Goal: Find specific page/section: Find specific page/section

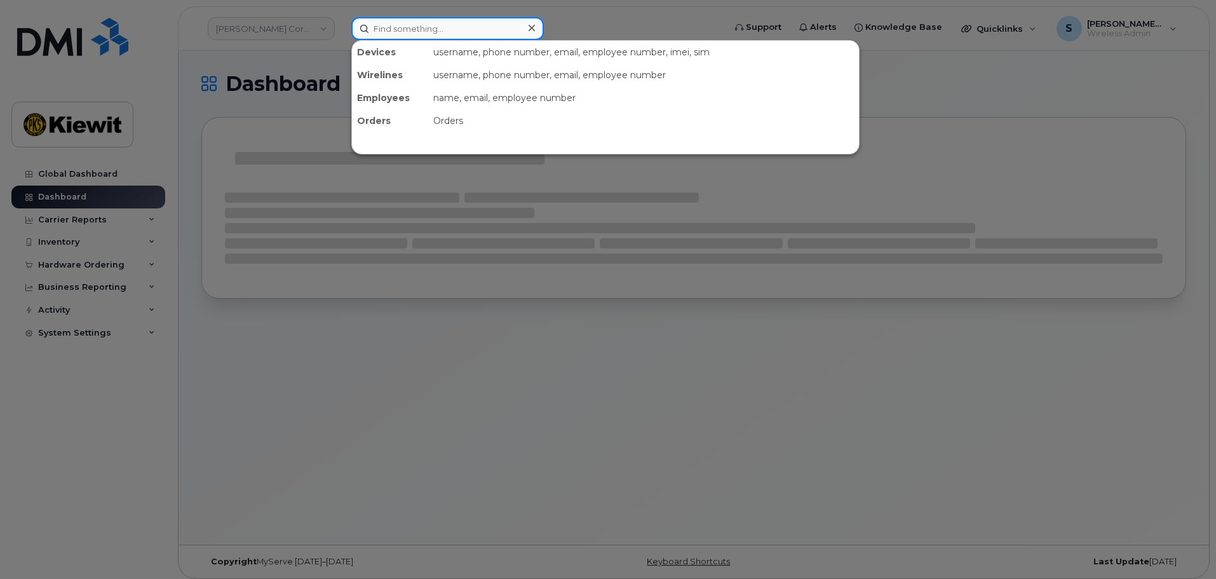
click at [379, 31] on input at bounding box center [447, 28] width 193 height 23
paste input "434753"
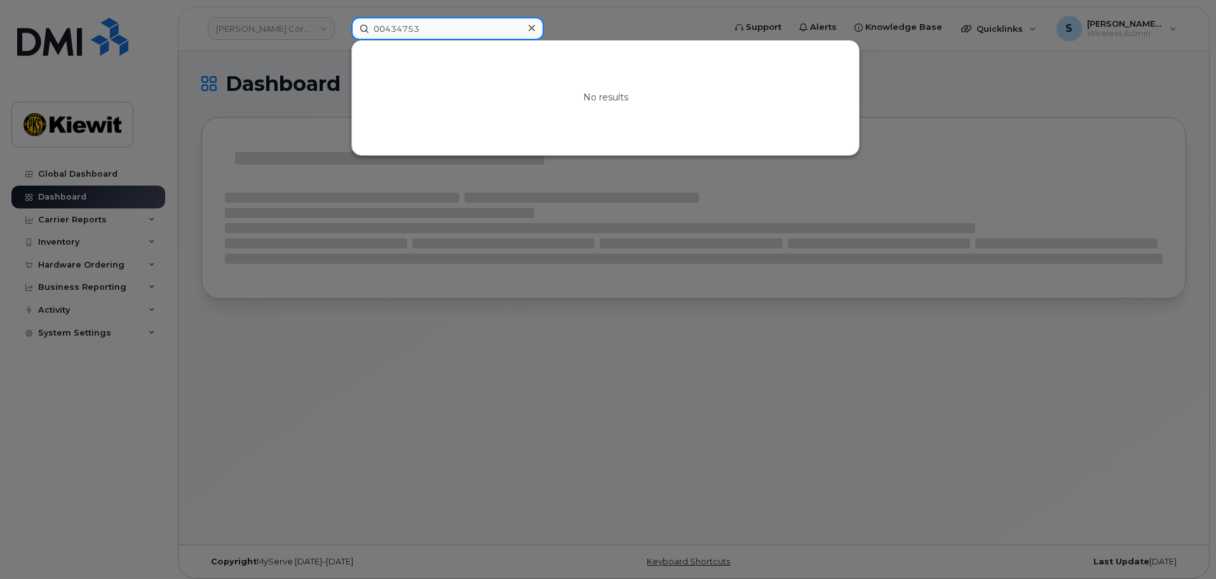
drag, startPoint x: 383, startPoint y: 29, endPoint x: 315, endPoint y: 37, distance: 69.1
click at [341, 37] on div "00434753 No results" at bounding box center [533, 28] width 385 height 23
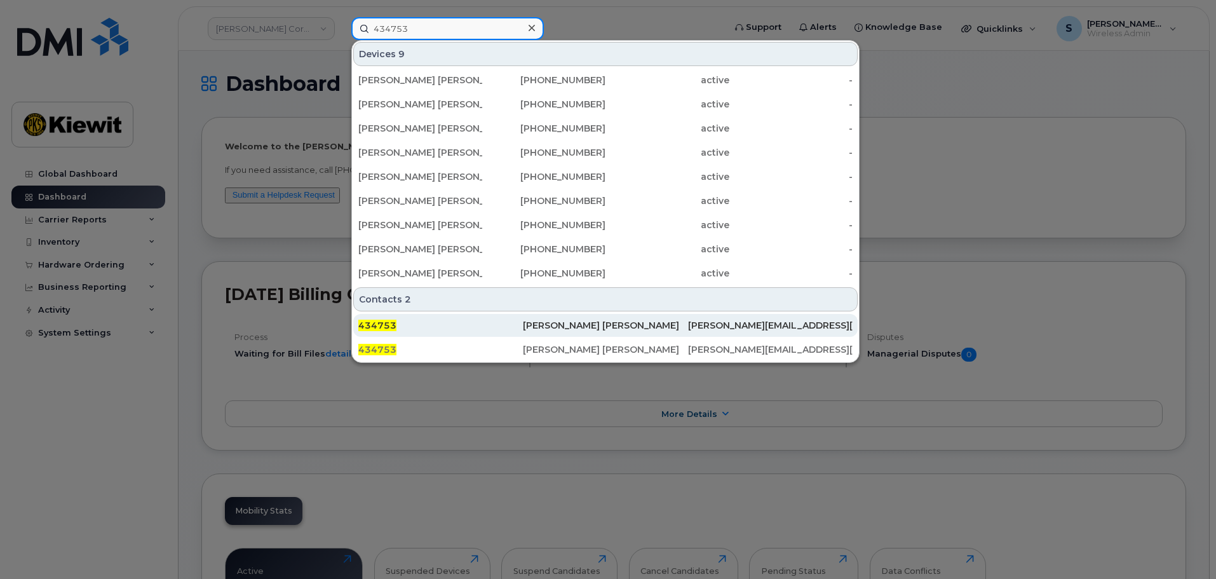
type input "434753"
click at [467, 331] on div "434753" at bounding box center [440, 325] width 165 height 13
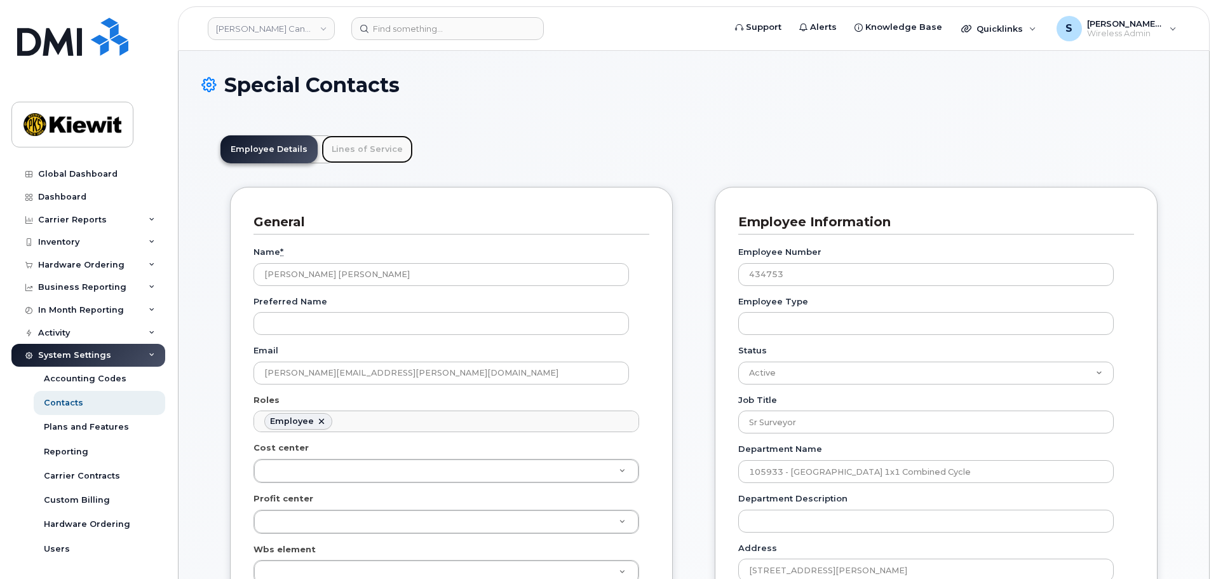
click at [367, 144] on link "Lines of Service" at bounding box center [367, 149] width 91 height 28
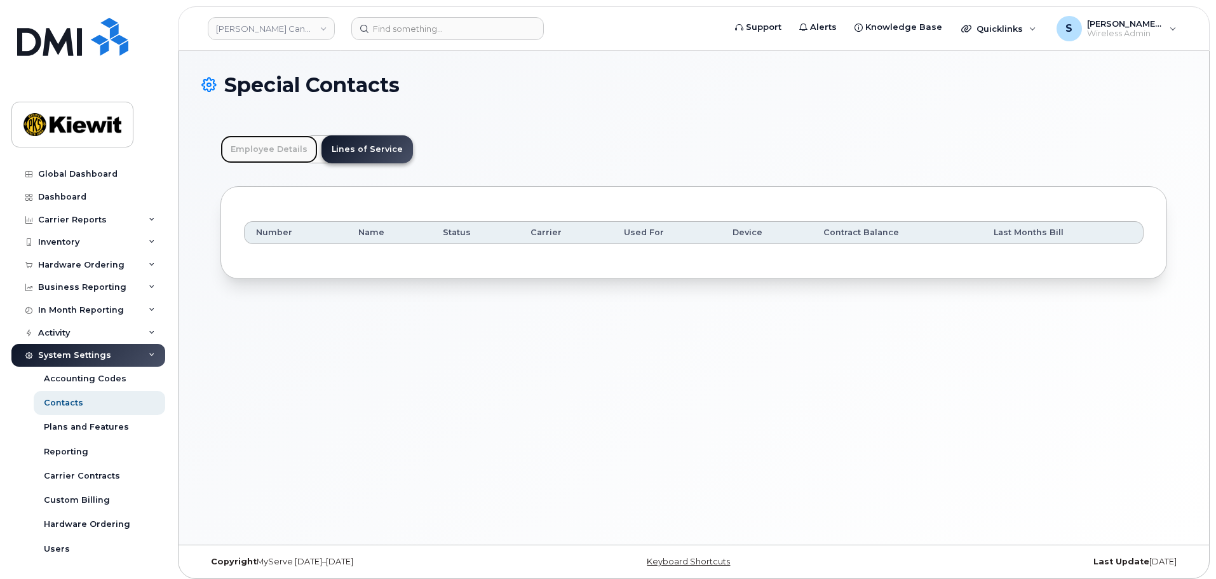
click at [276, 152] on link "Employee Details" at bounding box center [268, 149] width 97 height 28
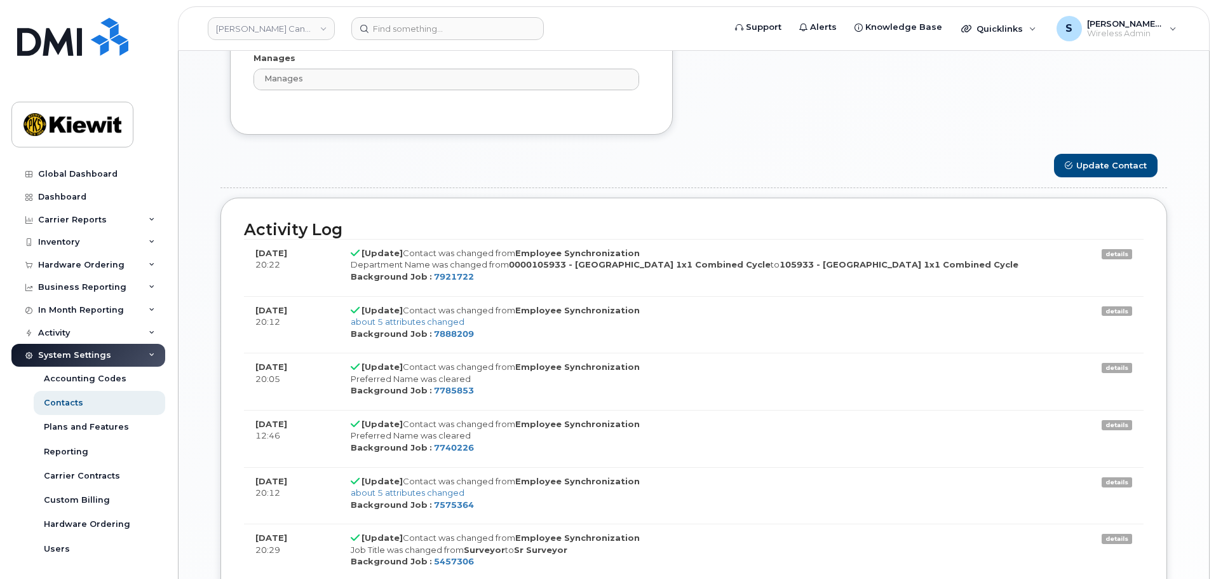
scroll to position [1017, 0]
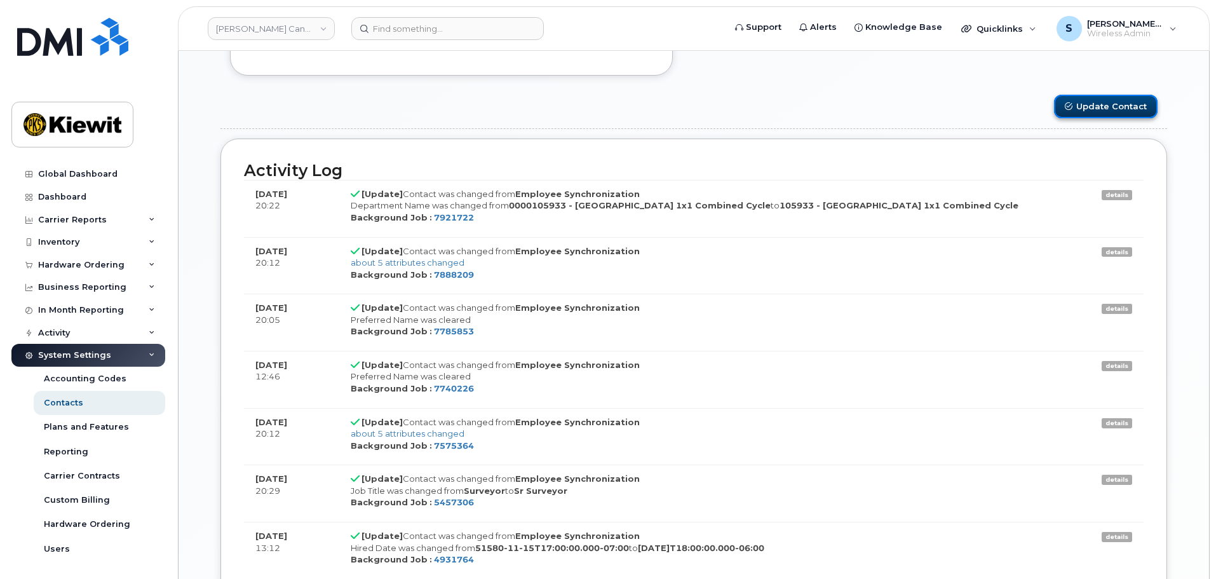
click at [1078, 114] on button "Update Contact" at bounding box center [1106, 107] width 104 height 24
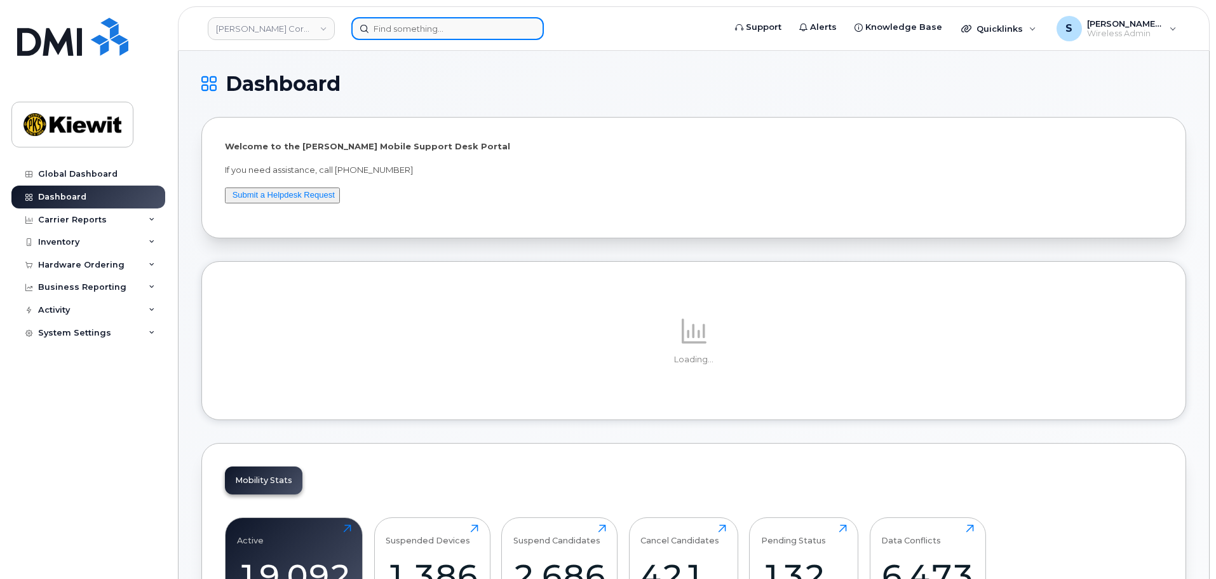
click at [512, 29] on input at bounding box center [447, 28] width 193 height 23
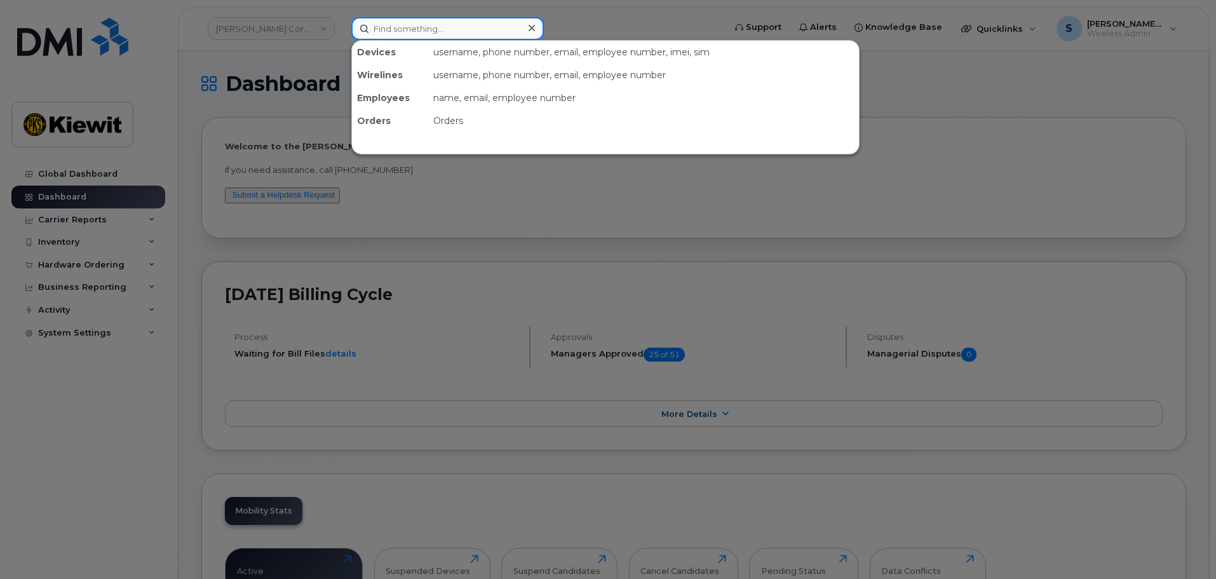
paste input "434753"
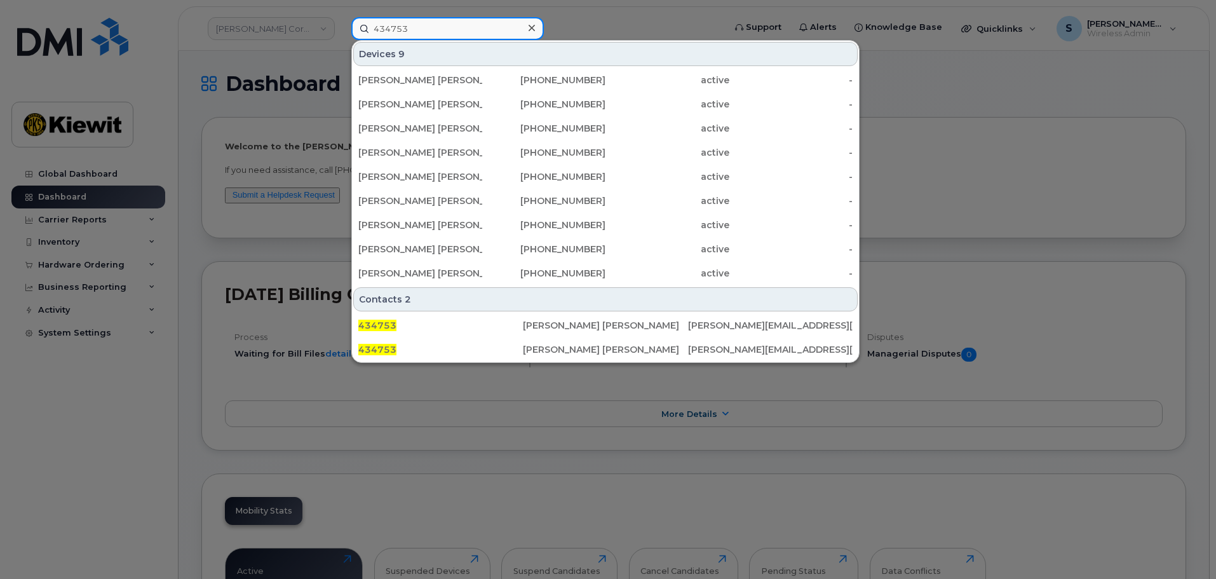
type input "434753"
click at [529, 60] on div "Devices 9" at bounding box center [605, 54] width 505 height 24
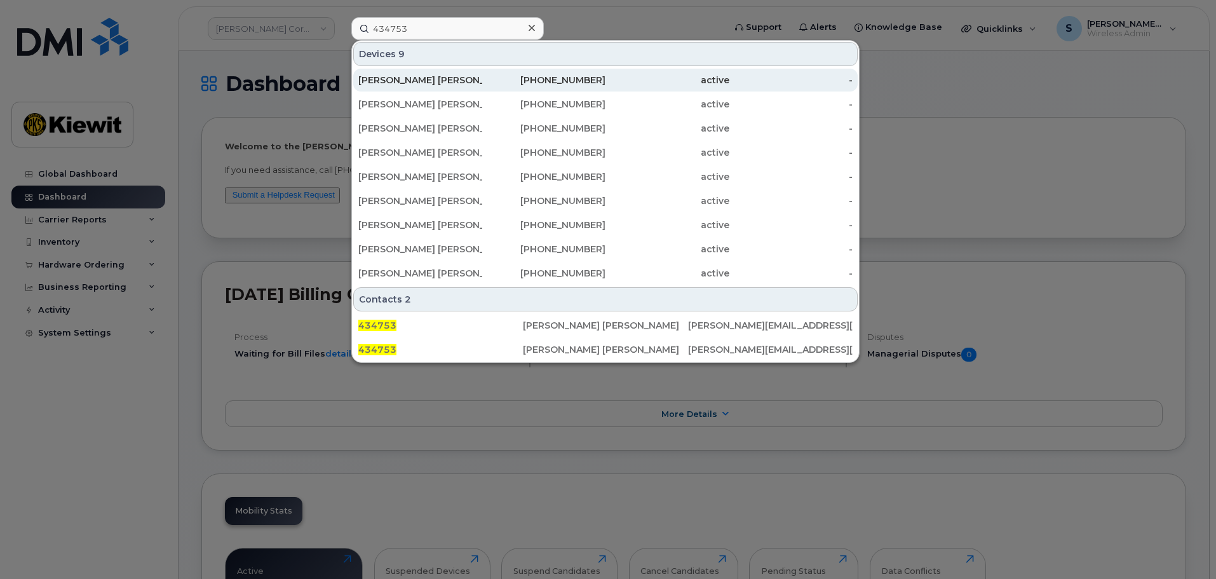
click at [478, 74] on div "JUAN SANCHEZ" at bounding box center [420, 80] width 124 height 23
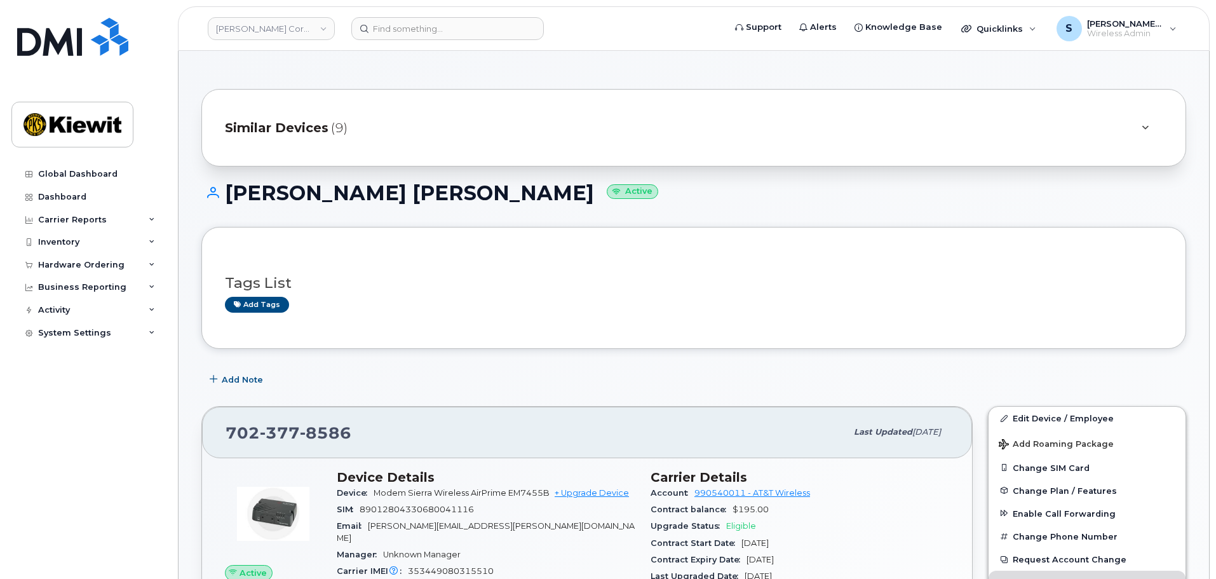
click at [400, 117] on div "Similar Devices (9)" at bounding box center [676, 127] width 902 height 30
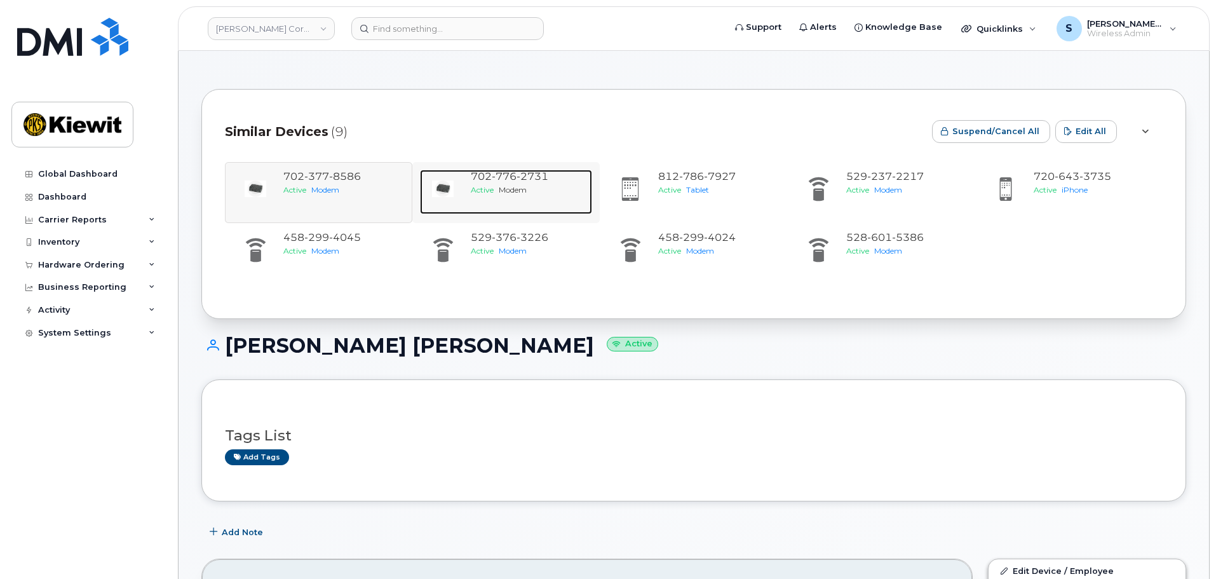
click at [513, 180] on span "776" at bounding box center [504, 176] width 25 height 12
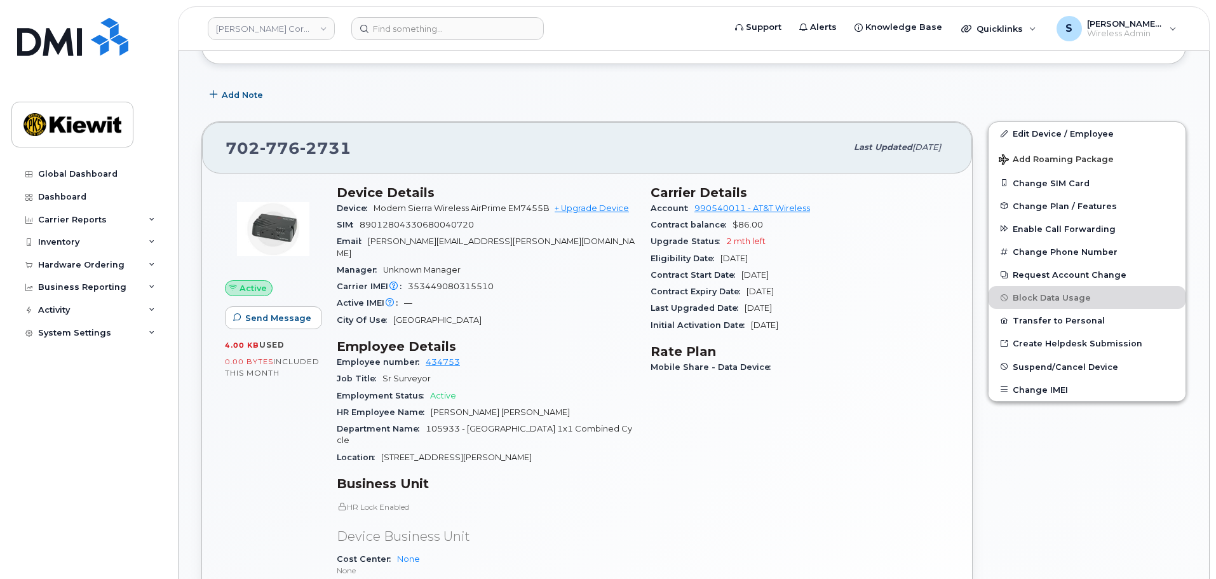
scroll to position [318, 0]
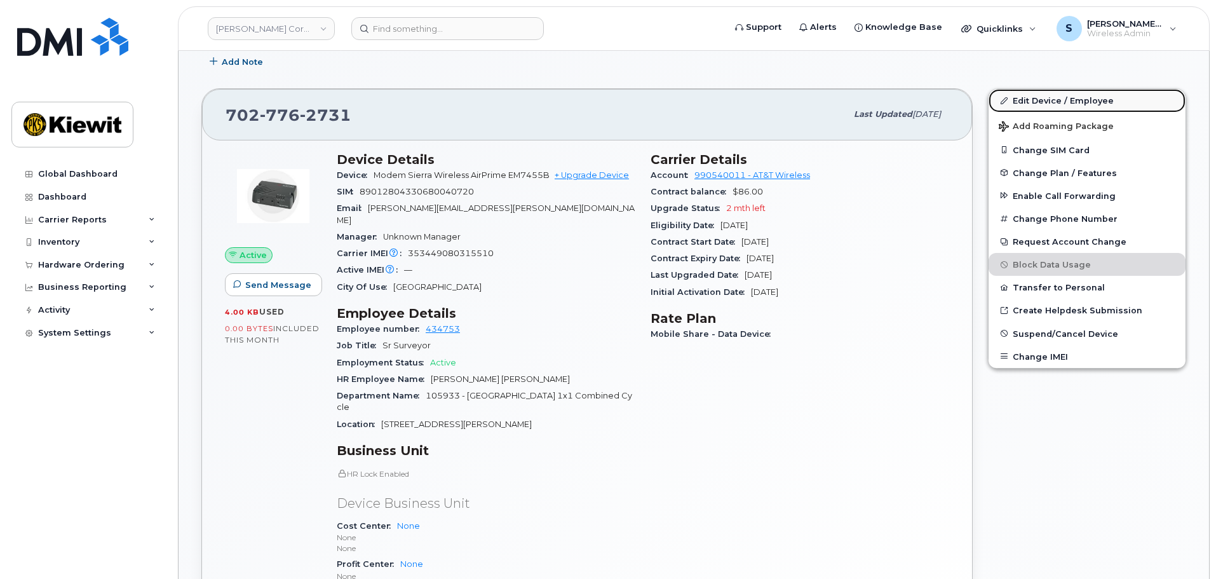
click at [1021, 100] on link "Edit Device / Employee" at bounding box center [1087, 100] width 197 height 23
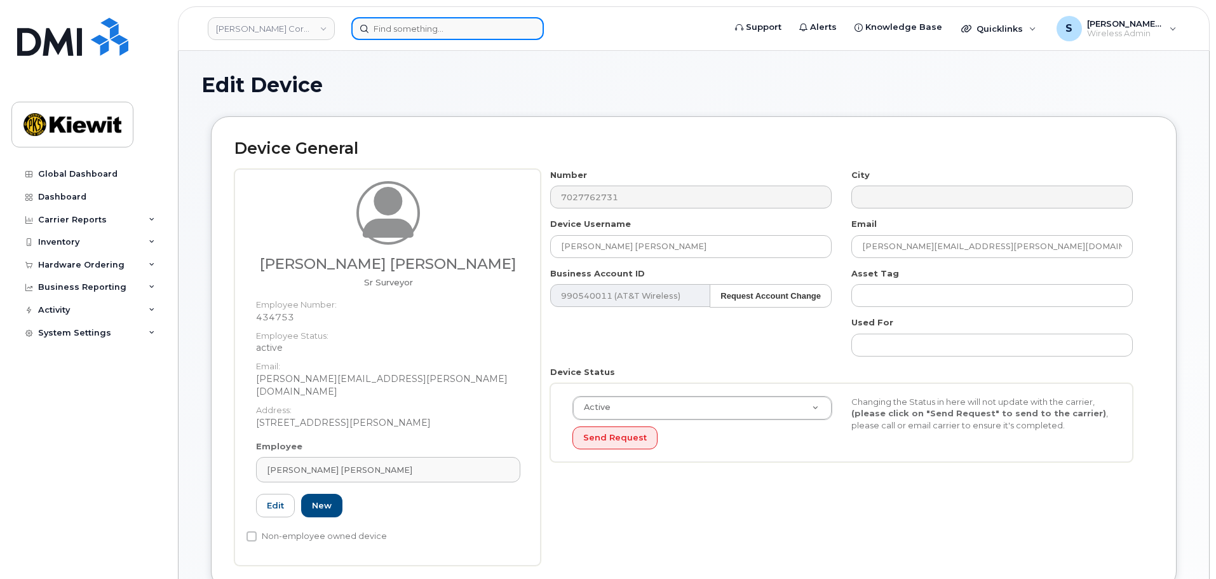
click at [414, 36] on input at bounding box center [447, 28] width 193 height 23
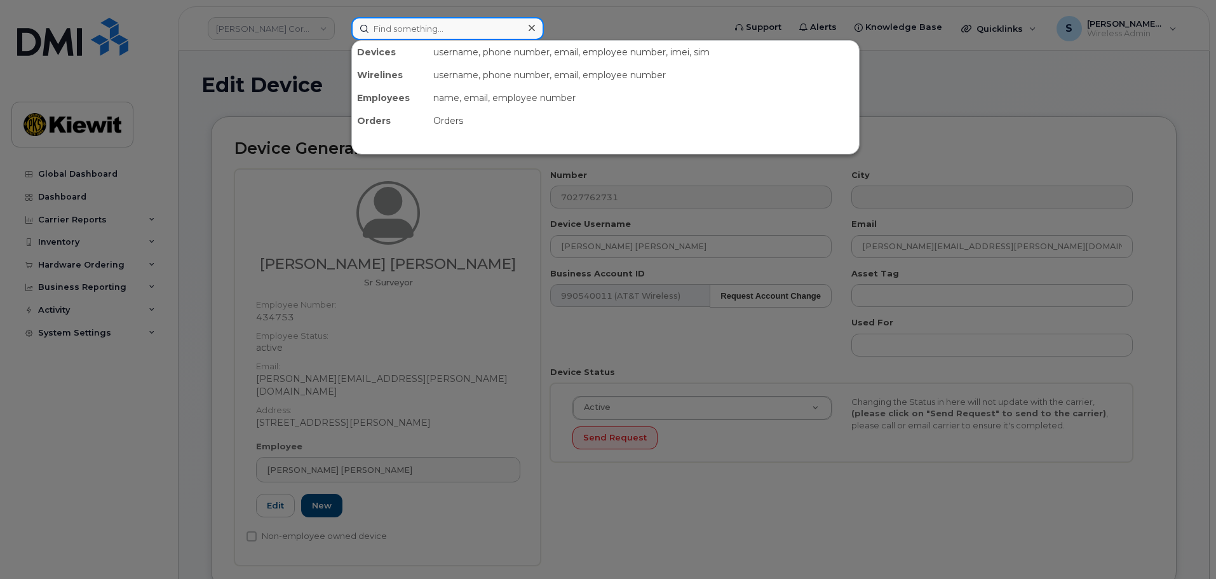
paste input "388528"
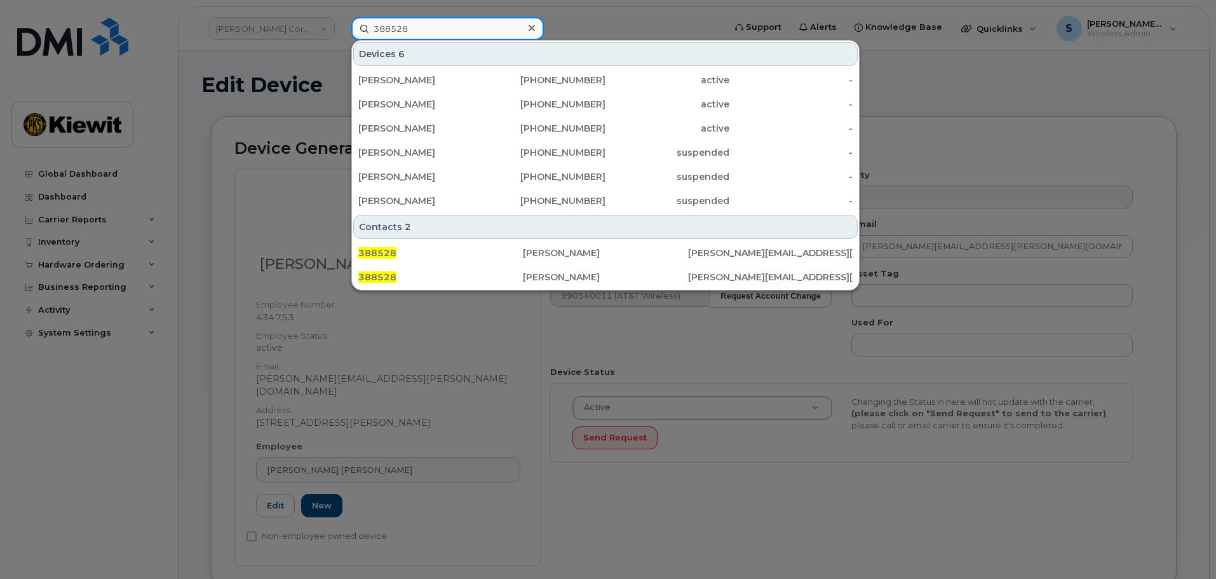
type input "388528"
click at [437, 54] on div "Devices 6" at bounding box center [605, 54] width 505 height 24
click at [429, 36] on input "388528" at bounding box center [447, 28] width 193 height 23
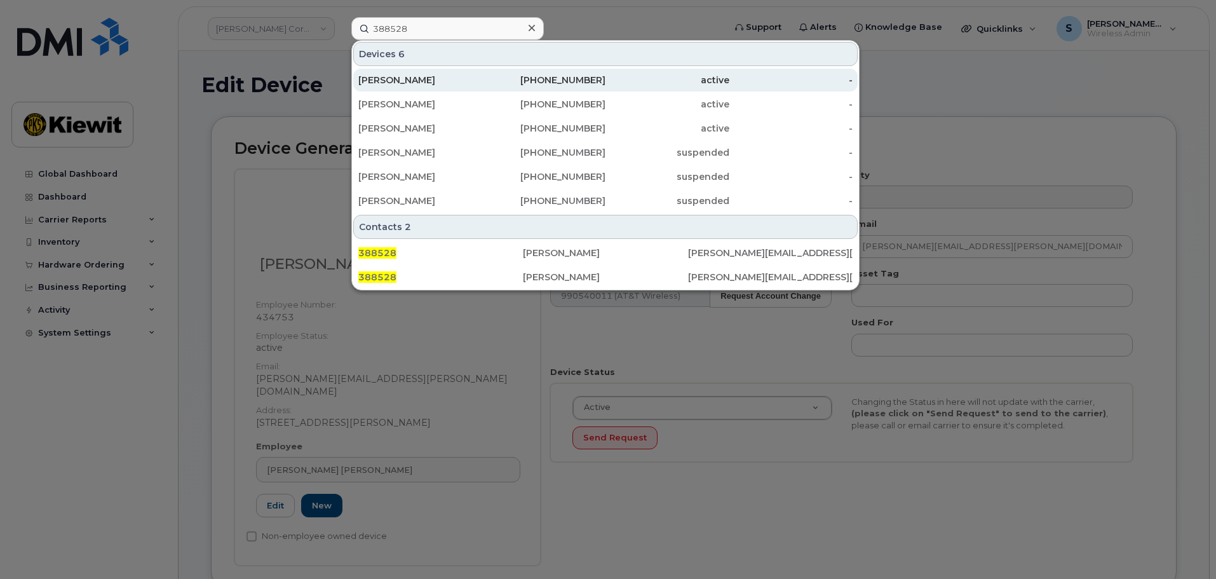
click at [424, 88] on div "[PERSON_NAME]" at bounding box center [420, 80] width 124 height 23
